Goal: Information Seeking & Learning: Learn about a topic

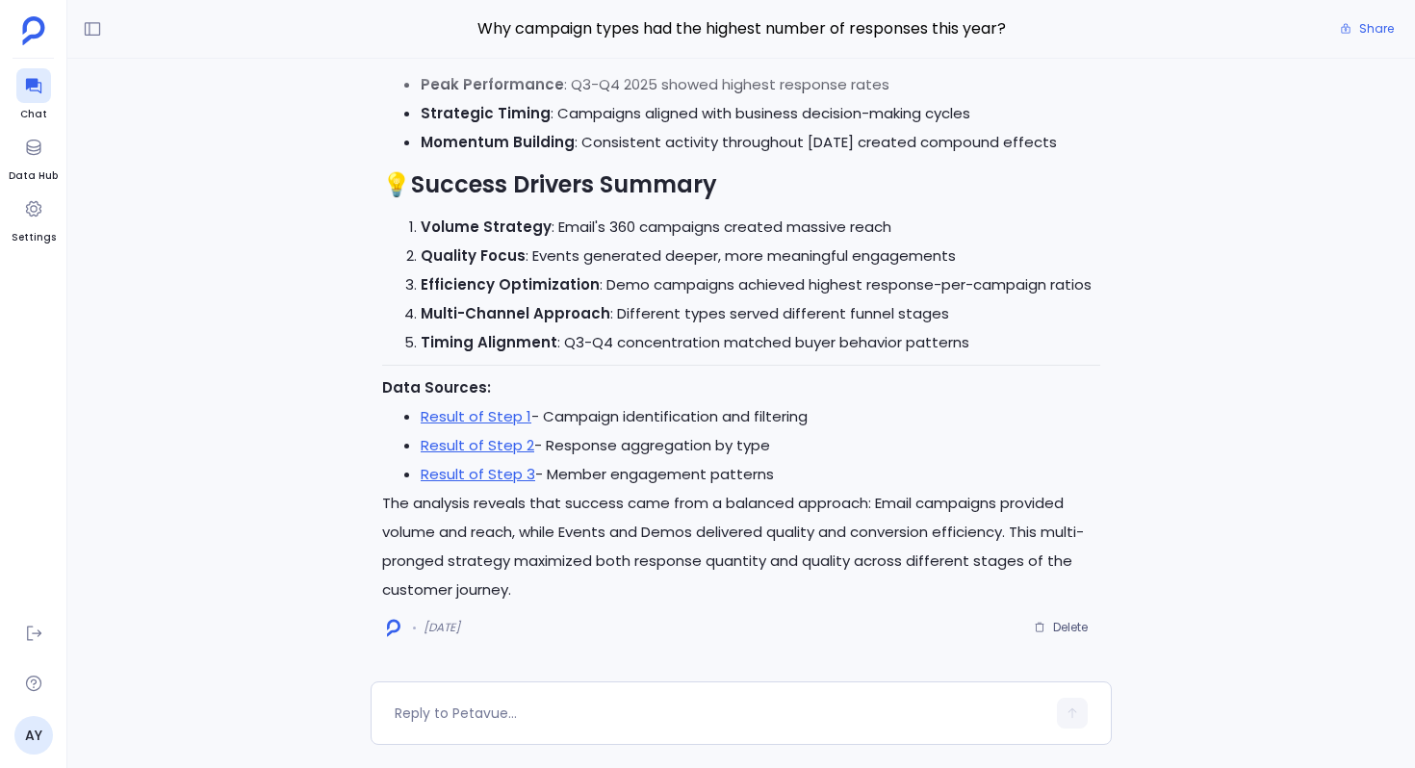
scroll to position [-4012, 0]
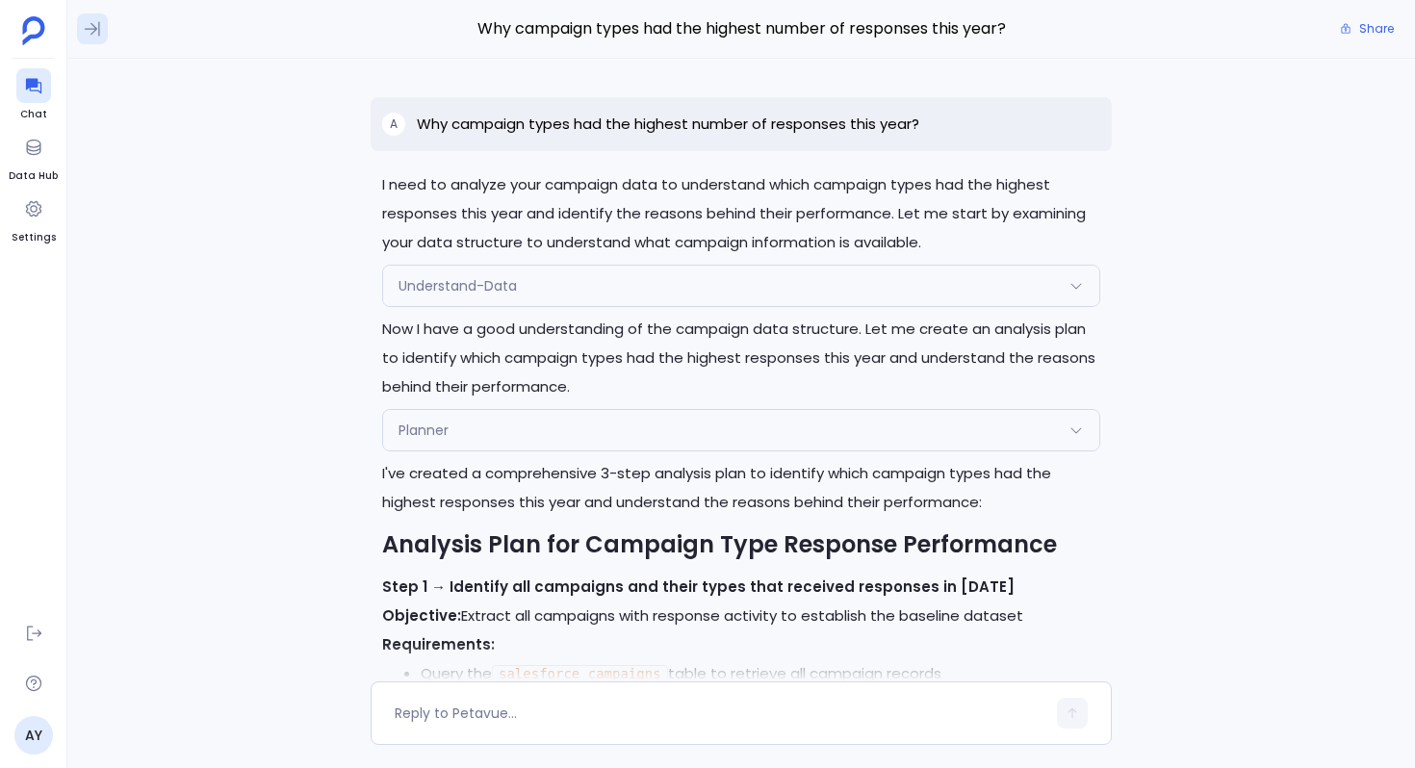
click at [82, 23] on button at bounding box center [92, 28] width 31 height 31
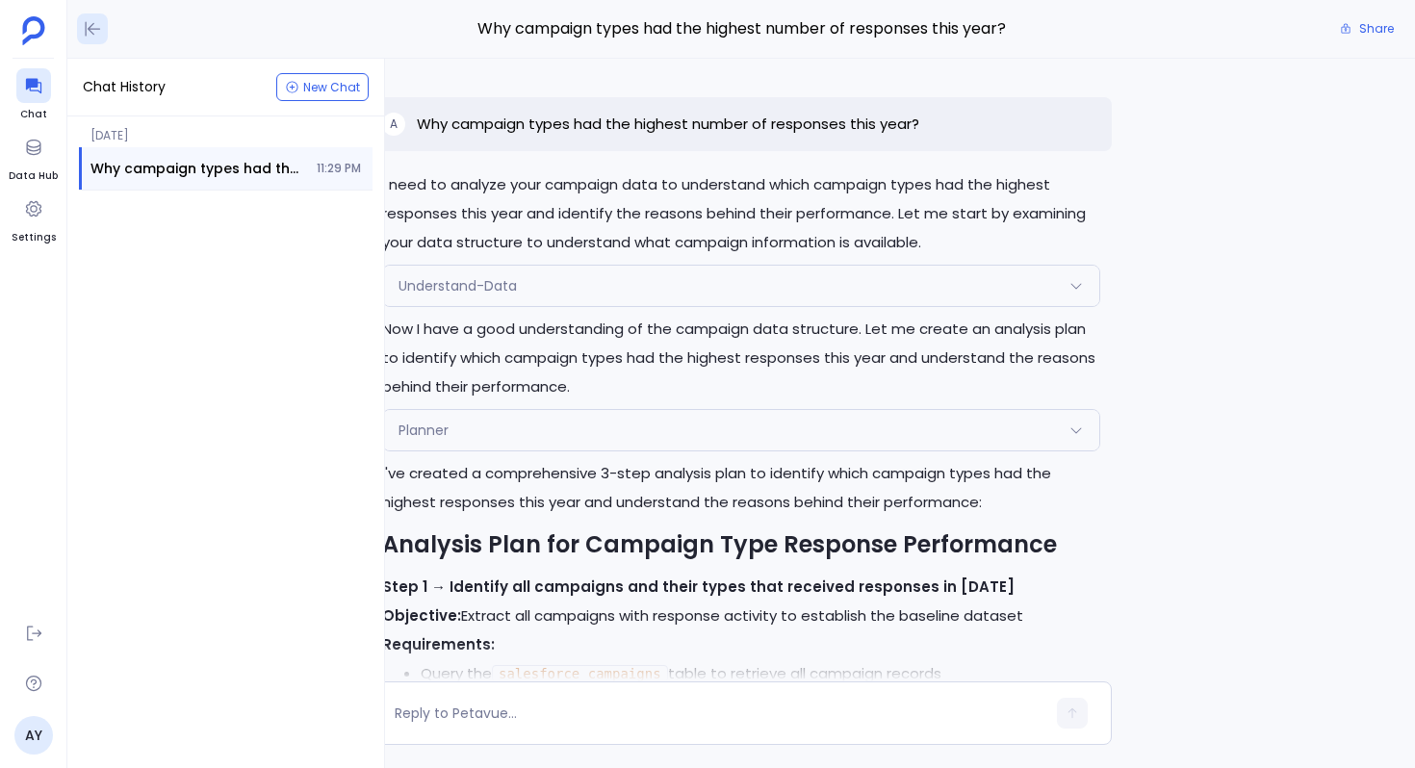
click at [82, 23] on button at bounding box center [92, 28] width 31 height 31
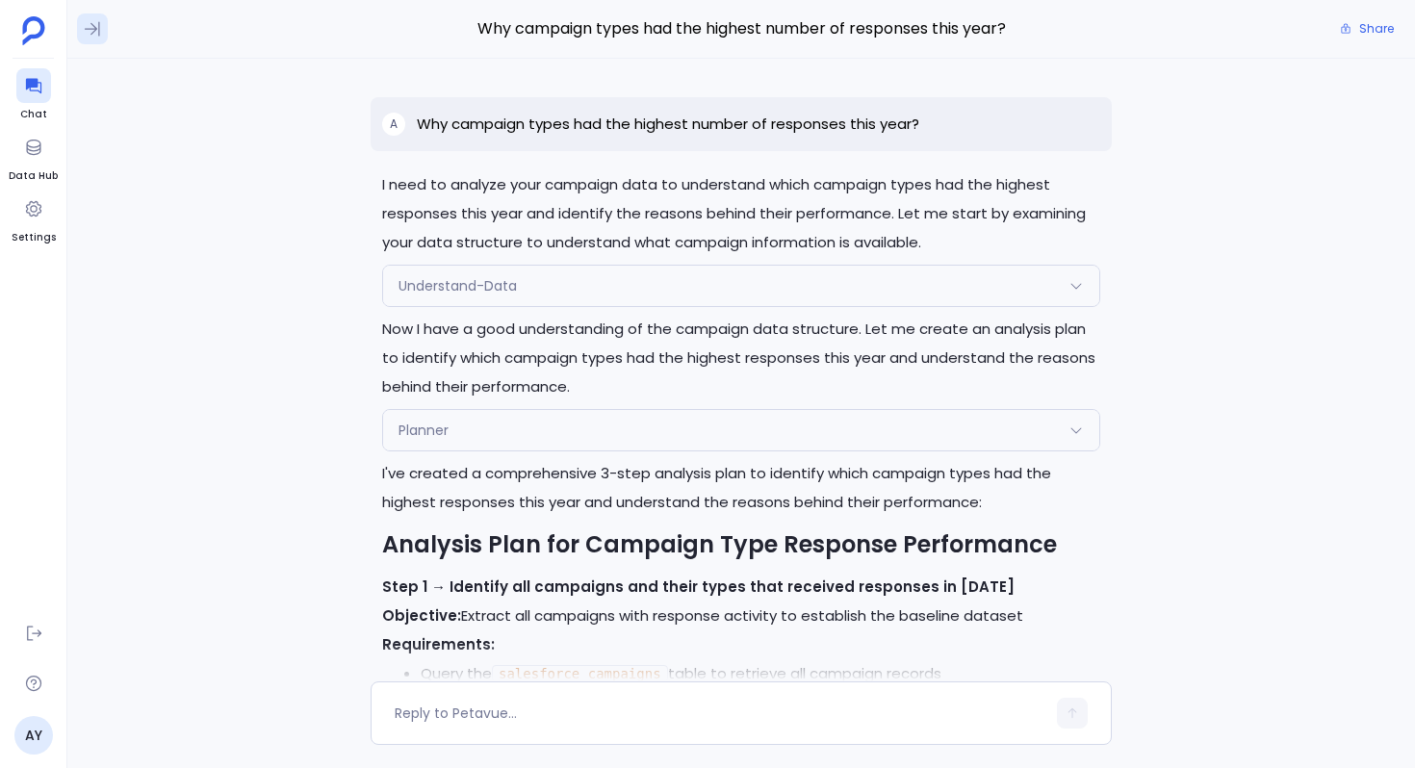
click at [99, 31] on icon at bounding box center [92, 28] width 19 height 19
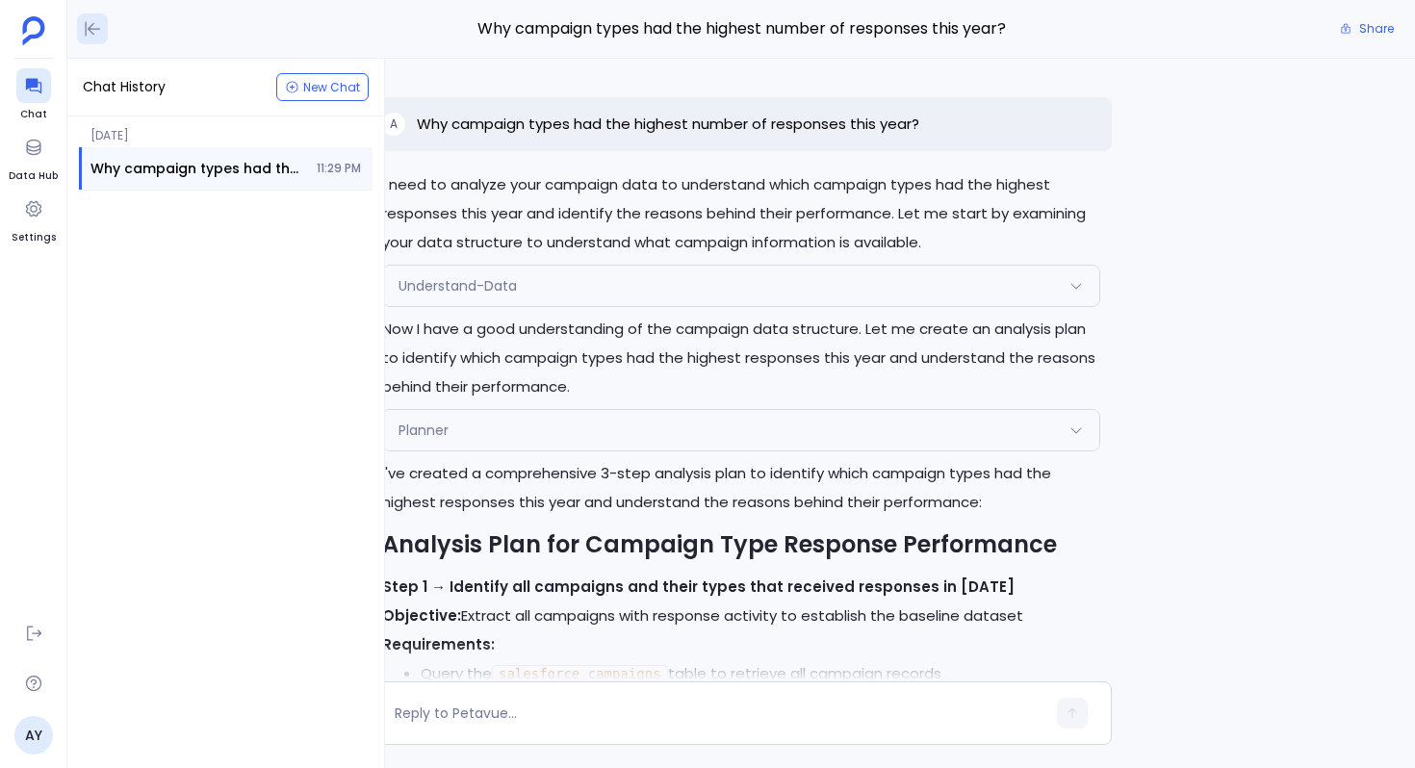
click at [99, 31] on icon at bounding box center [92, 28] width 19 height 19
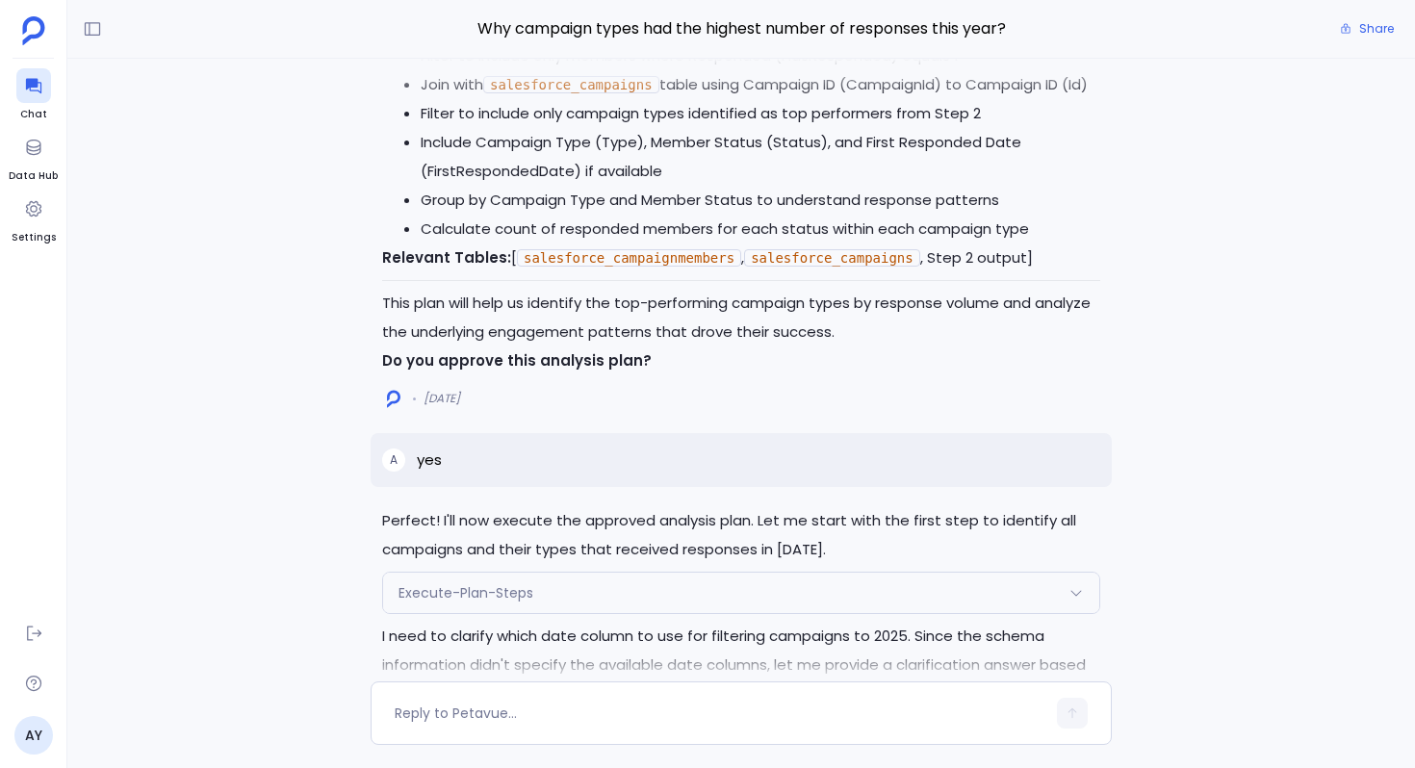
scroll to position [-2397, 0]
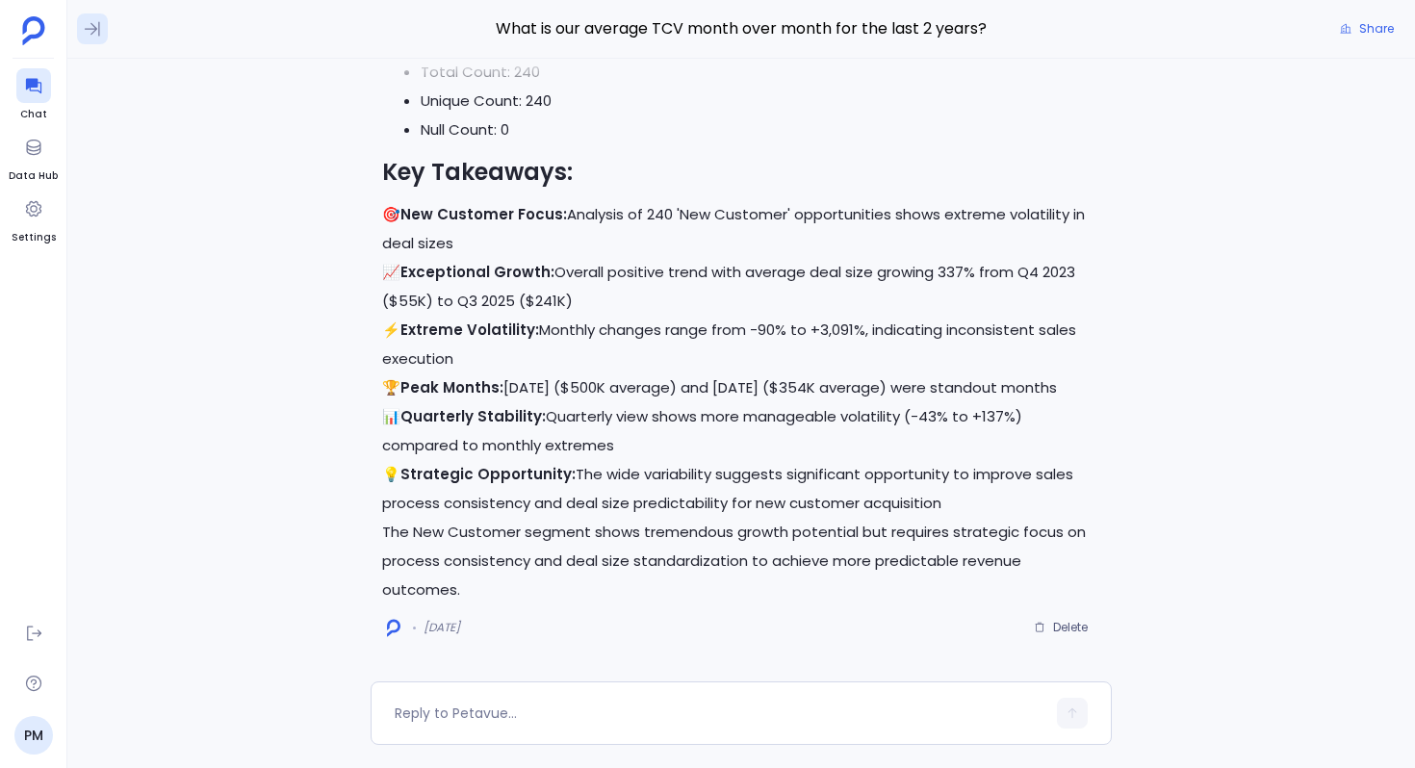
click at [92, 25] on icon at bounding box center [92, 29] width 15 height 14
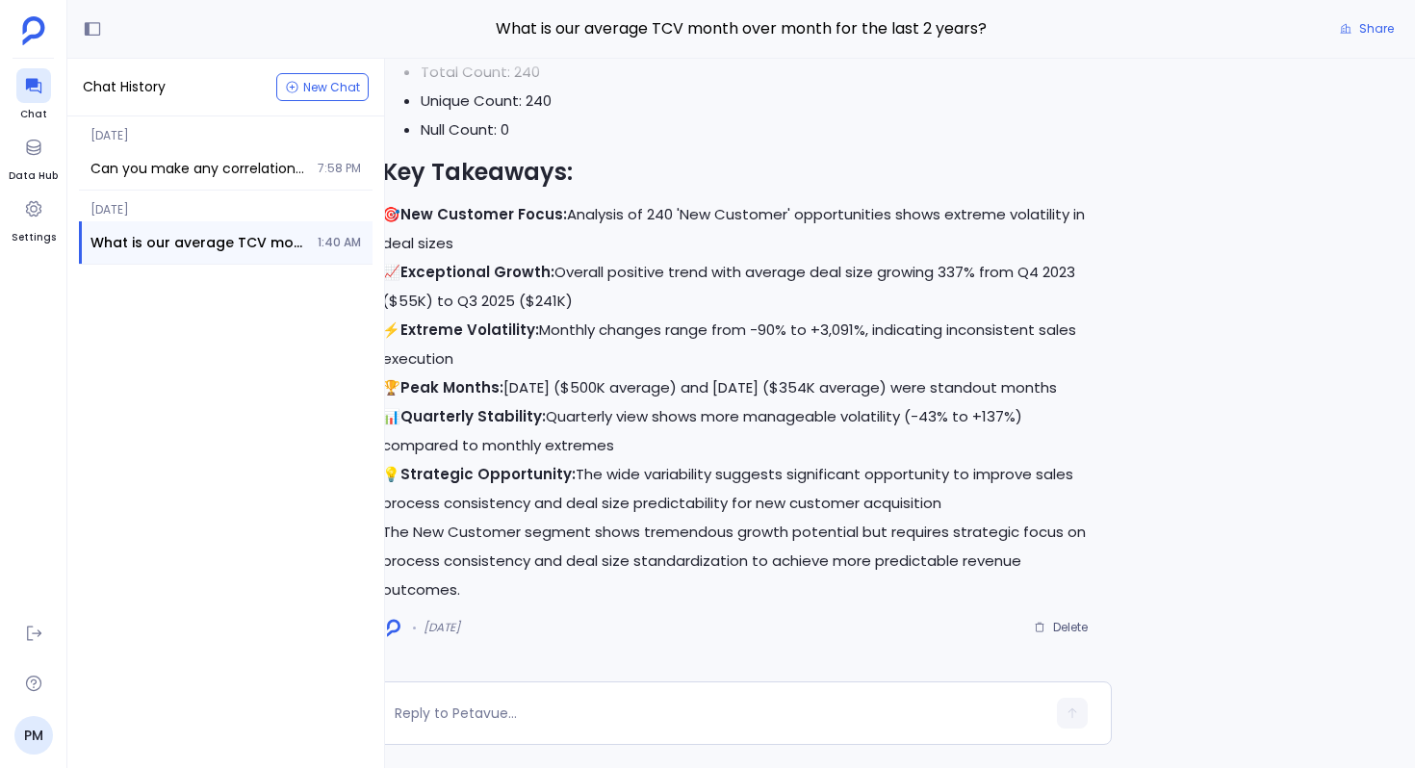
click at [558, 310] on p "📈 Exceptional Growth: Overall positive trend with average deal size growing 337…" at bounding box center [741, 287] width 718 height 58
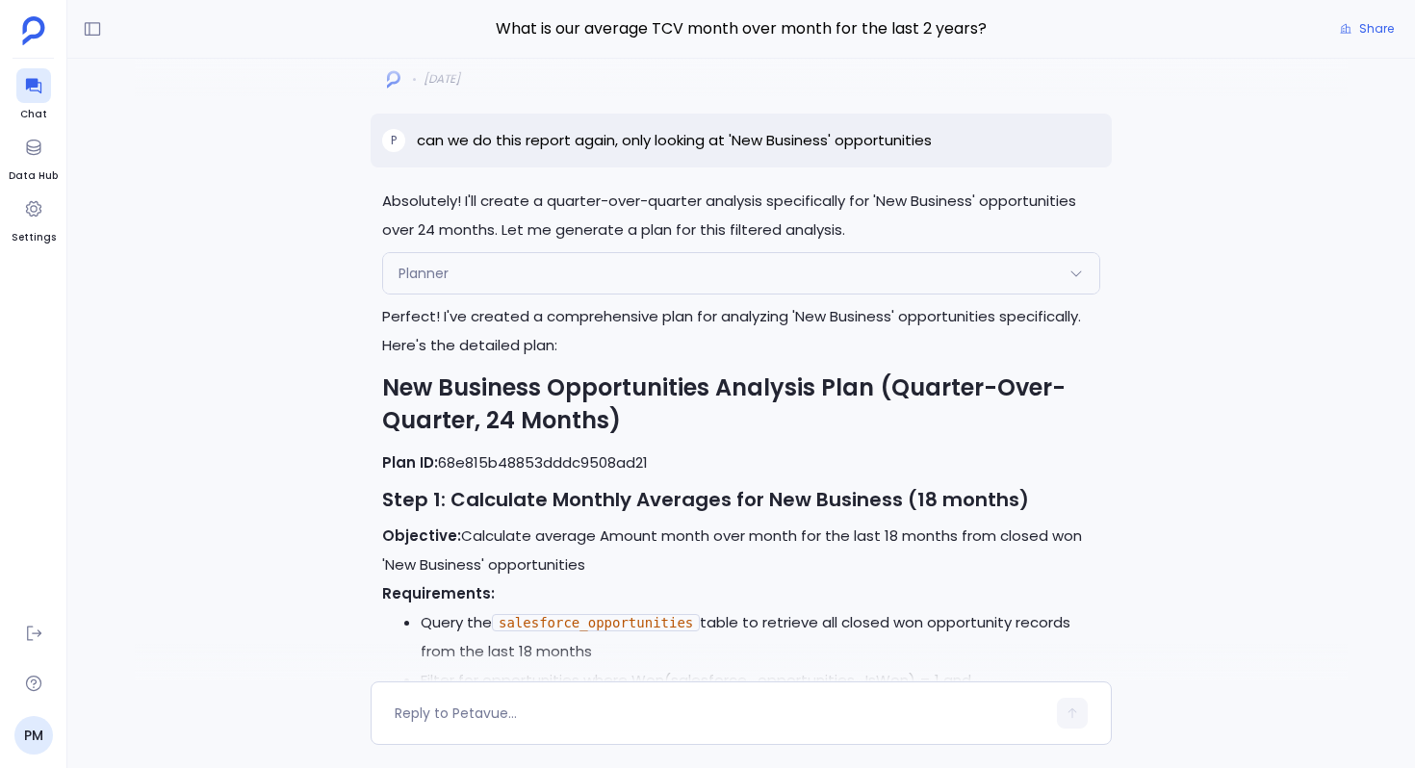
scroll to position [-11272, 0]
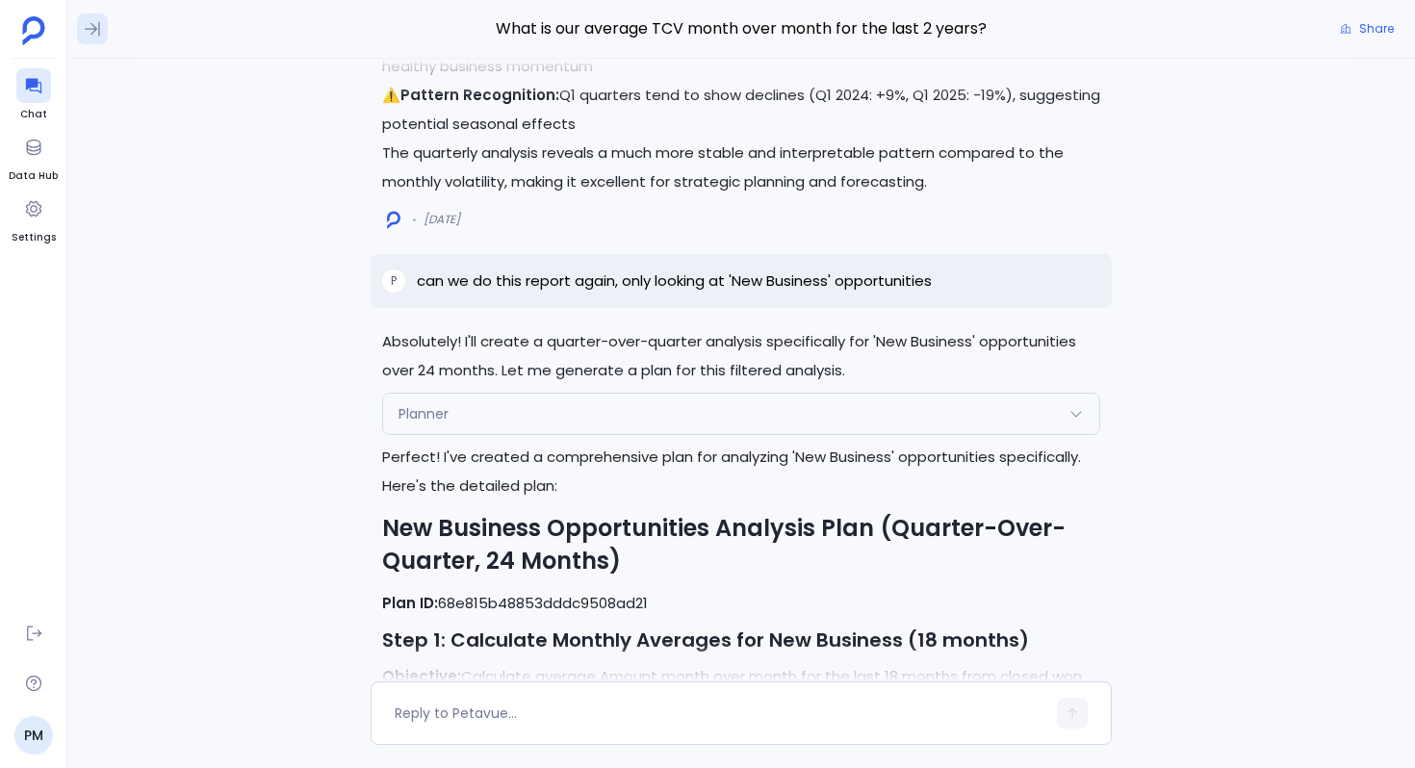
click at [88, 31] on icon at bounding box center [92, 28] width 19 height 19
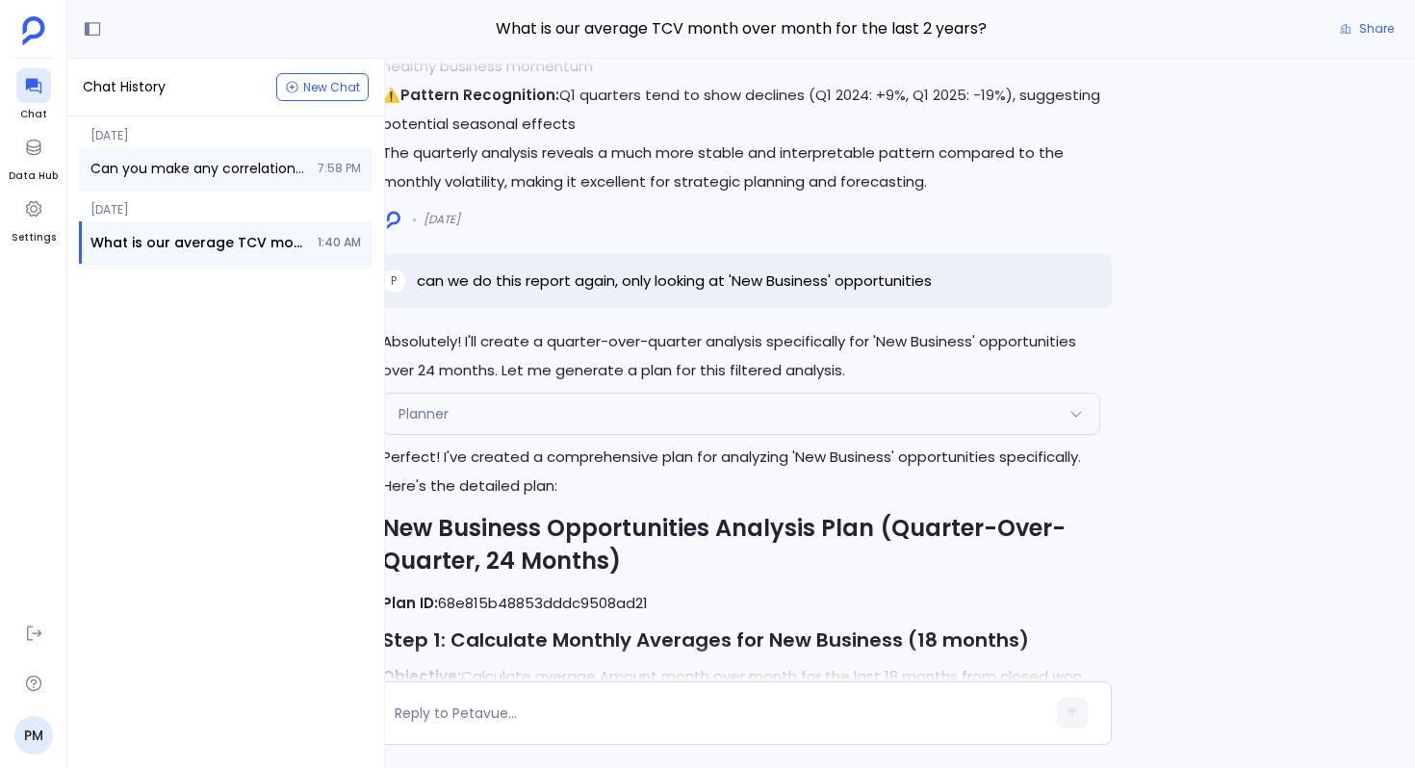
click at [122, 156] on div "Can you make any correlations between Evaluations and Closed Won opportunities?…" at bounding box center [226, 168] width 294 height 42
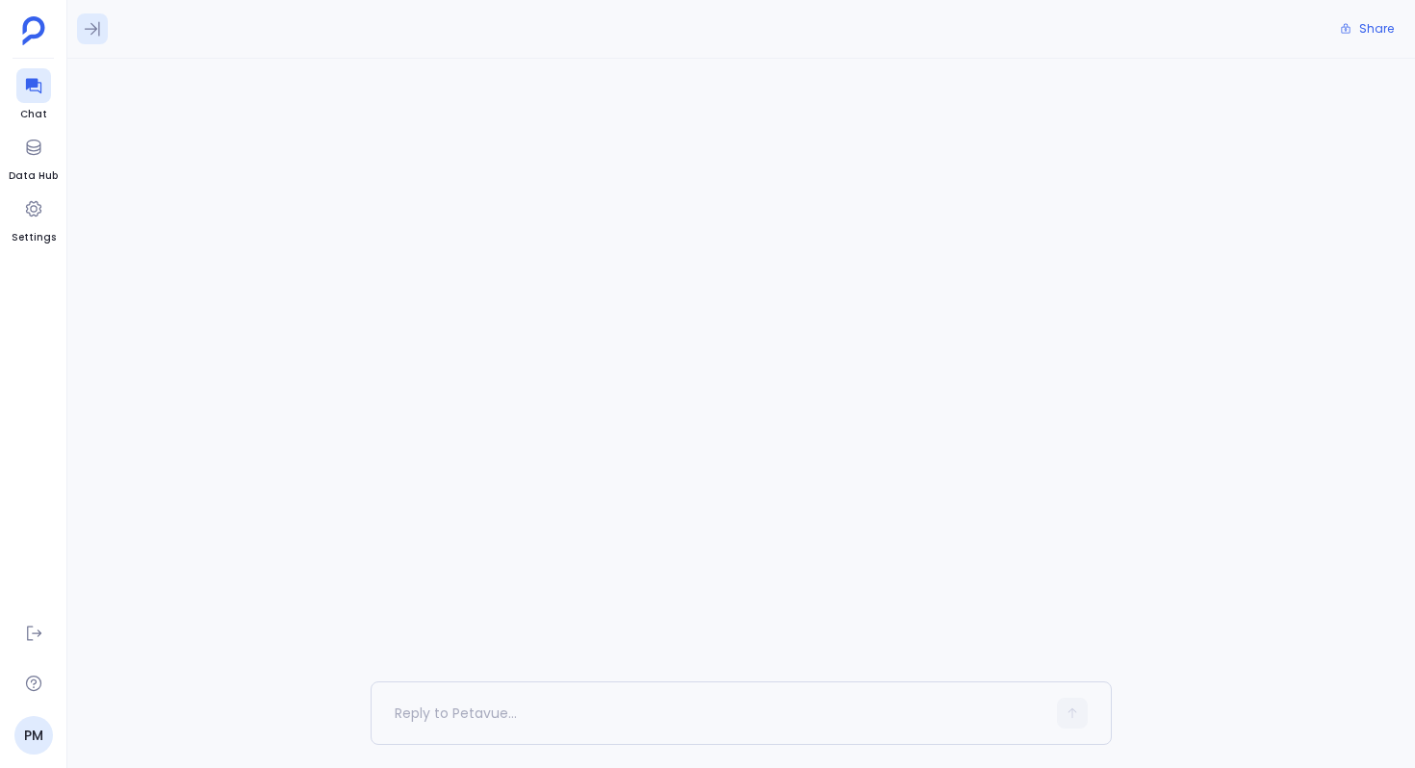
click at [98, 41] on button at bounding box center [92, 28] width 31 height 31
